Goal: Navigation & Orientation: Find specific page/section

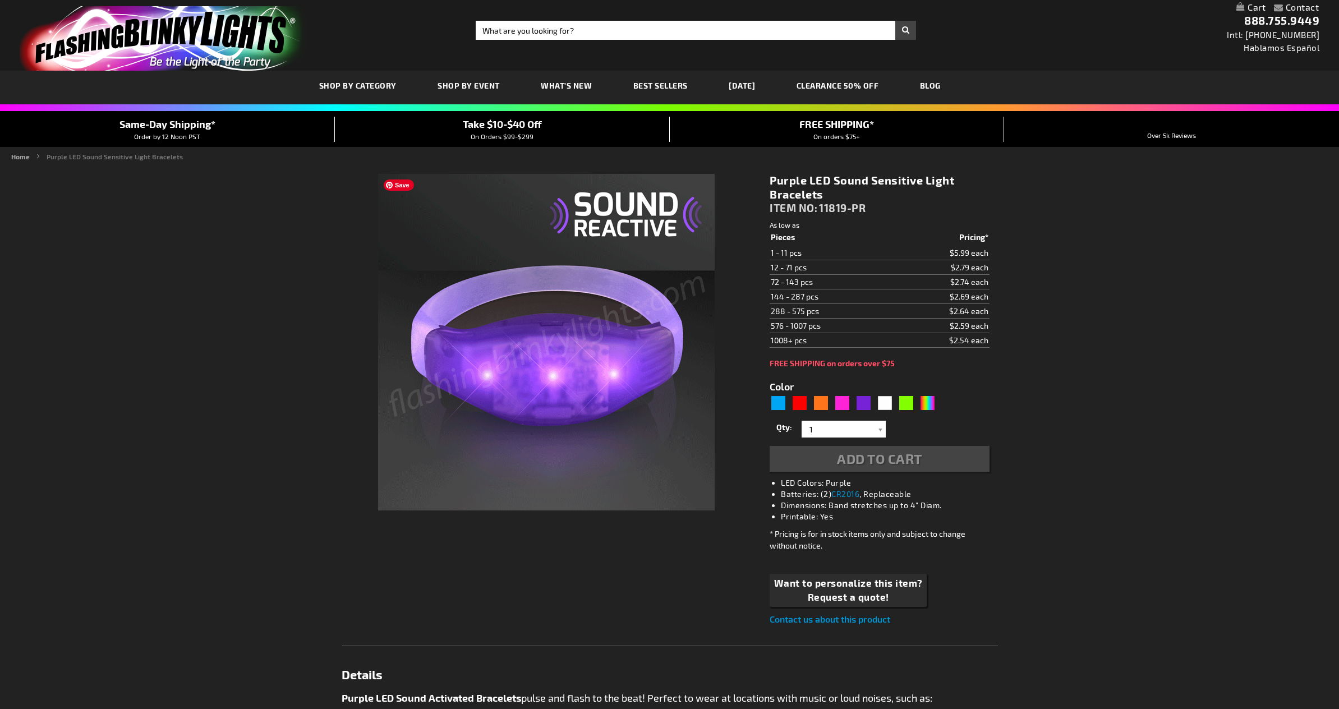
type input "5640"
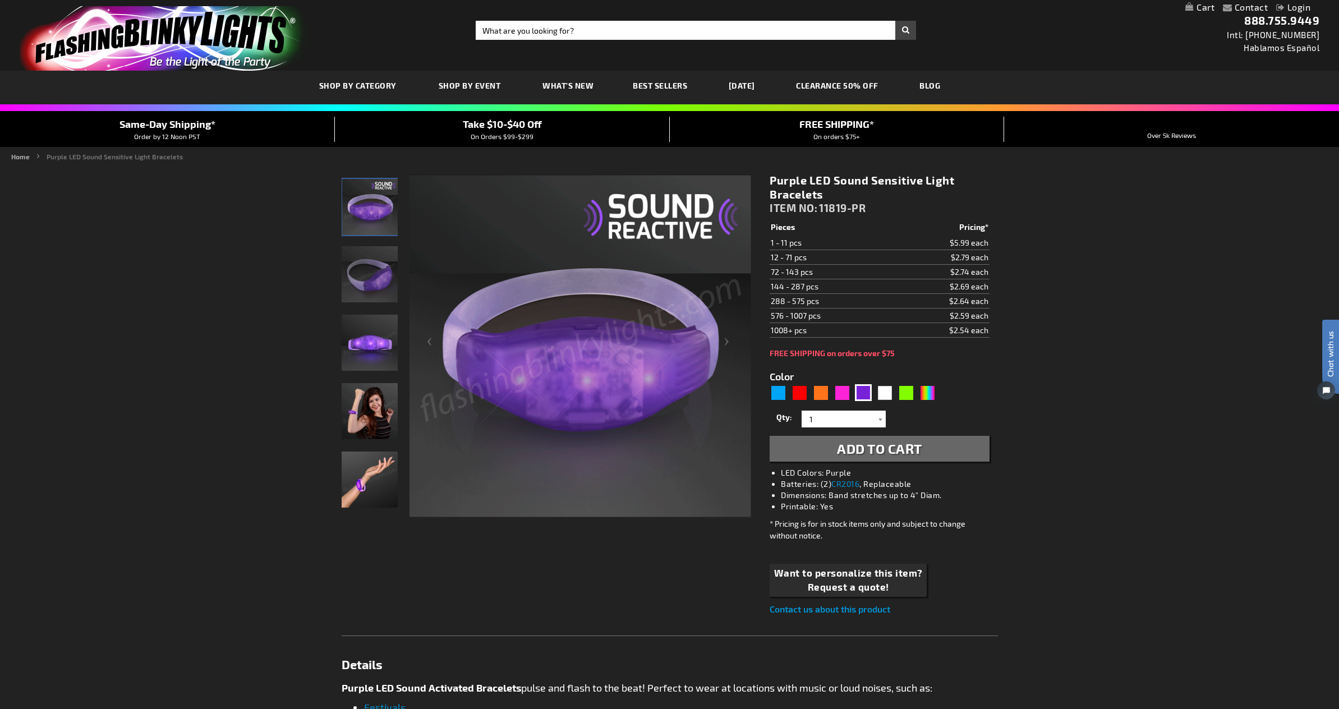
click at [366, 415] on img "Female wearing Purple Light Up Sound Activated Bracelet" at bounding box center [370, 411] width 56 height 56
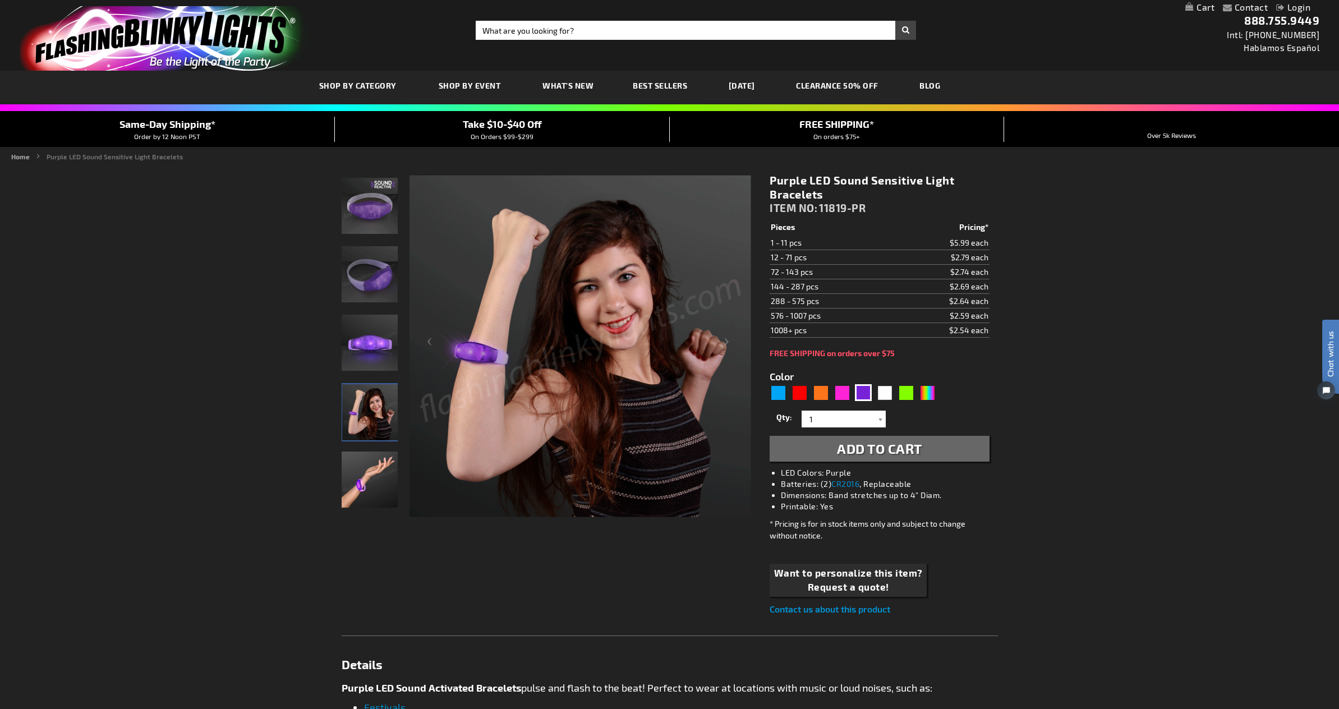
click at [367, 487] on img "Hand model wearing Purple Light Up Sound Activated Bracelet" at bounding box center [370, 480] width 56 height 56
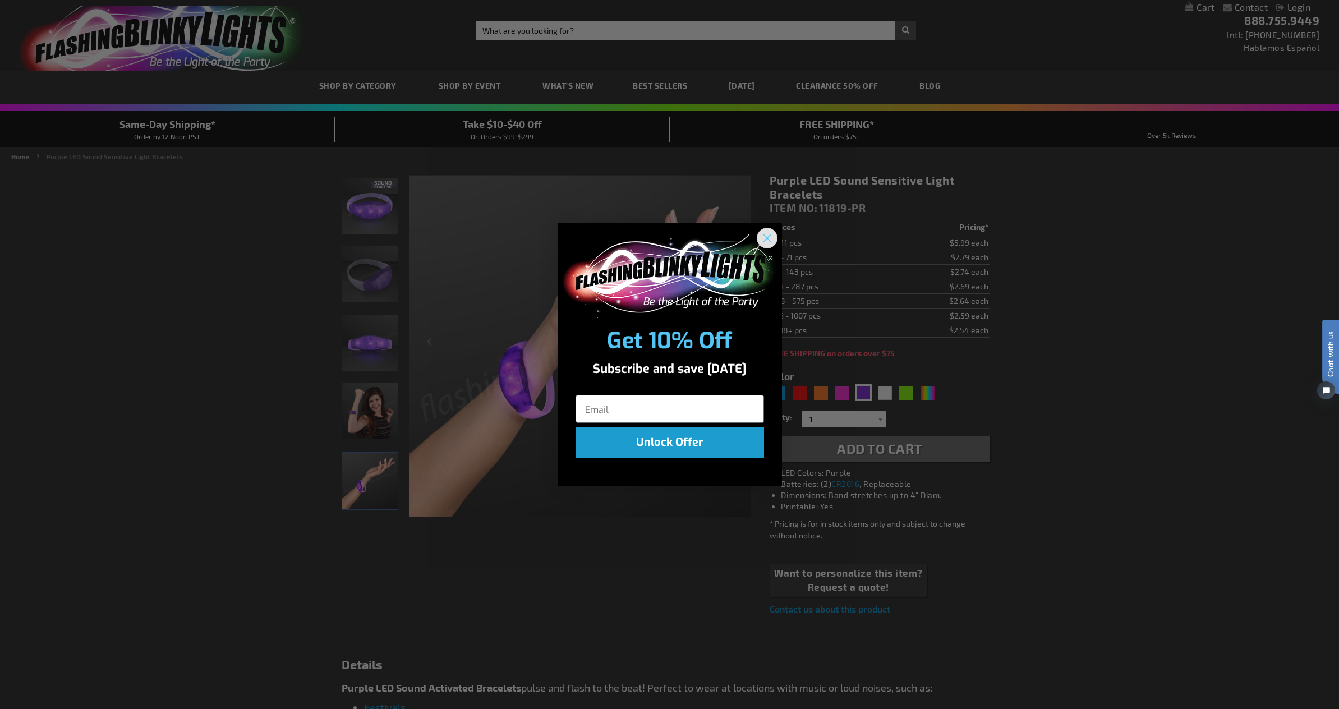
click at [766, 238] on icon "Close dialog" at bounding box center [767, 238] width 8 height 8
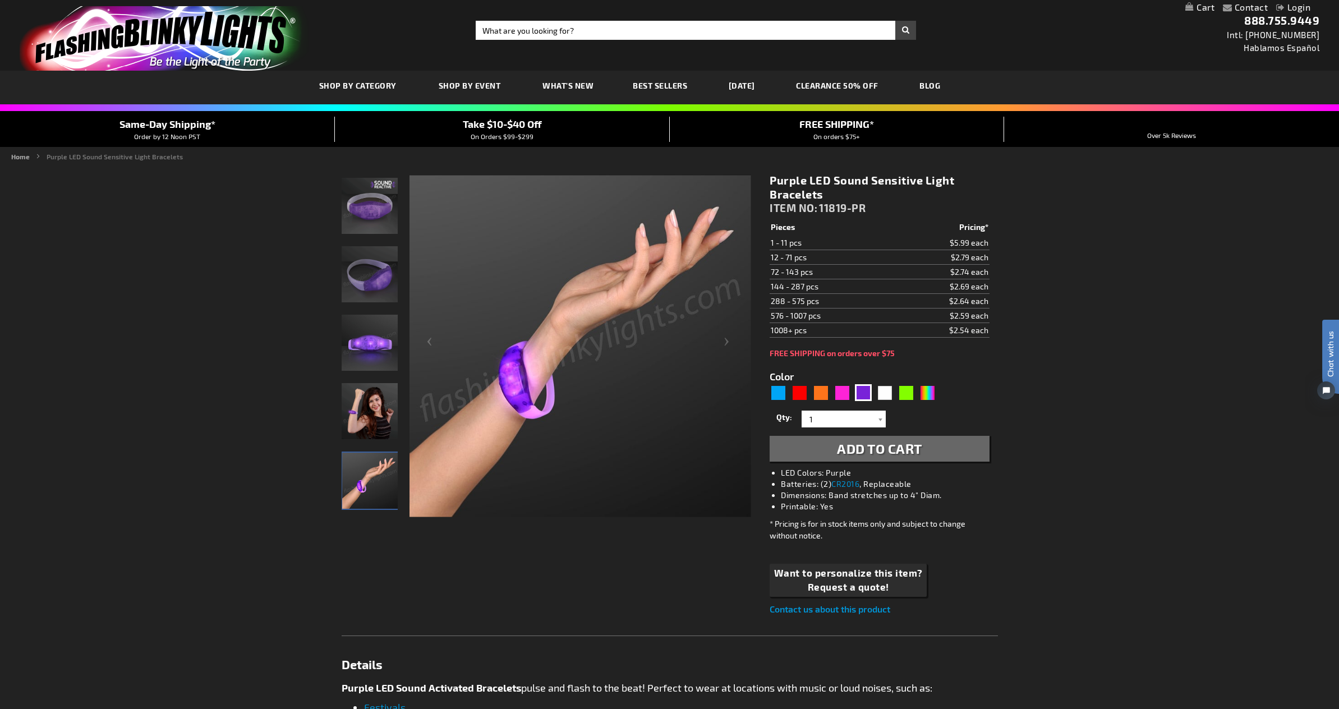
click at [553, 81] on span "What's New" at bounding box center [567, 86] width 51 height 10
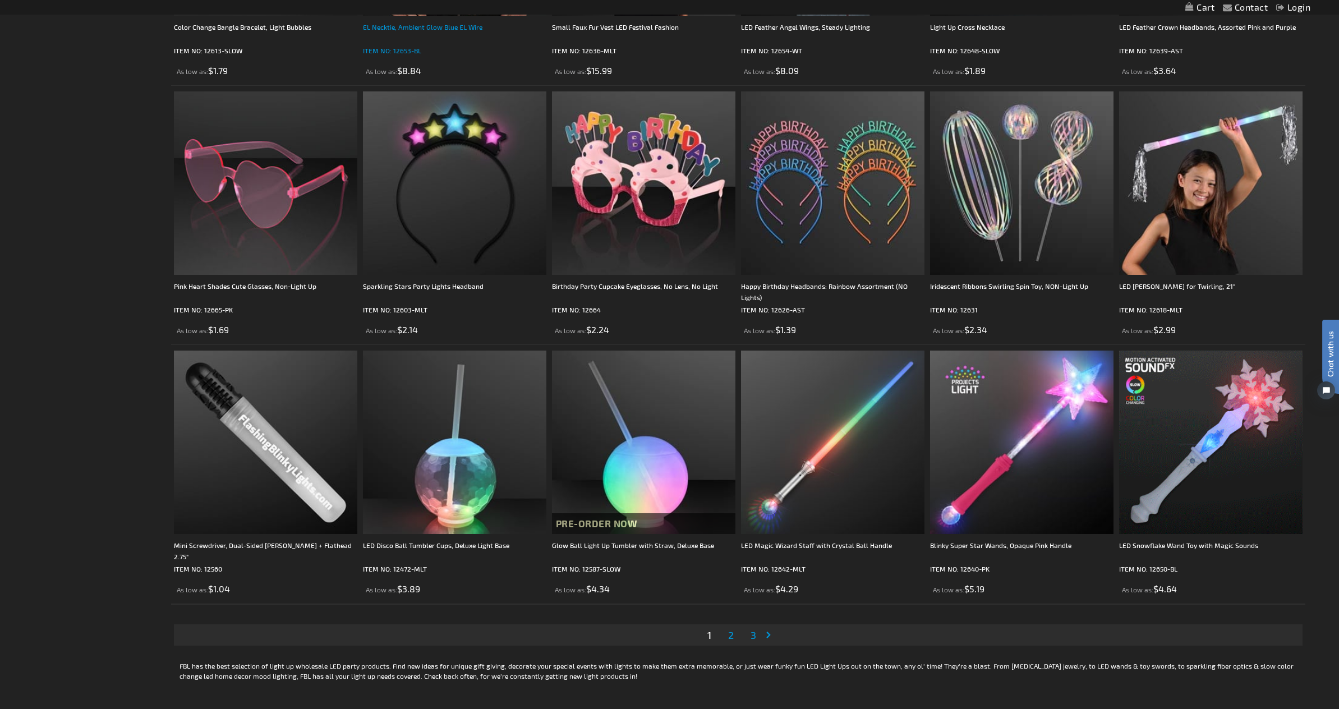
scroll to position [2244, 0]
